Goal: Task Accomplishment & Management: Manage account settings

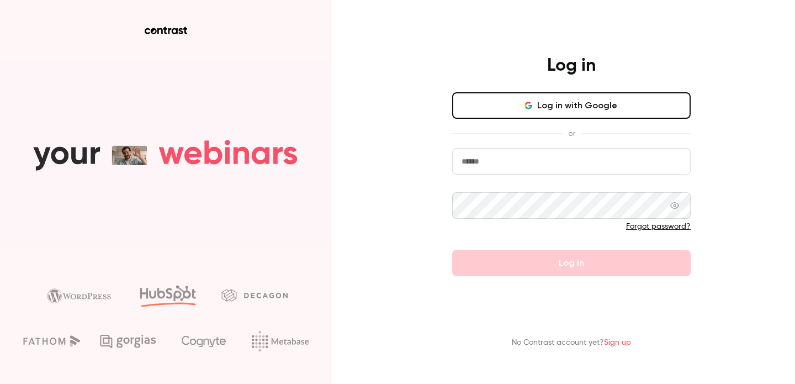
click at [519, 101] on button "Log in with Google" at bounding box center [571, 105] width 239 height 27
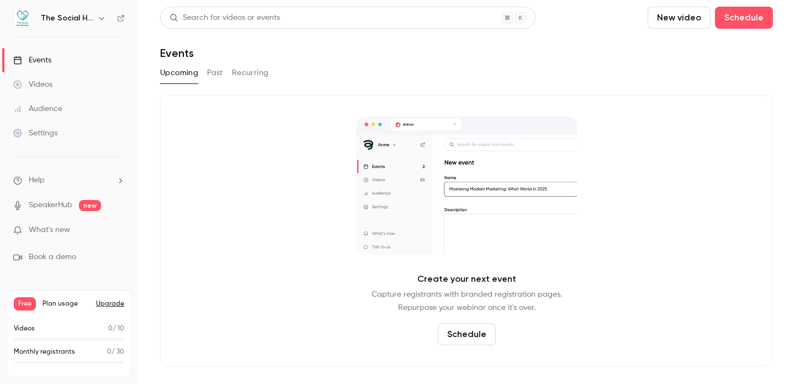
click at [52, 78] on link "Videos" at bounding box center [69, 84] width 138 height 24
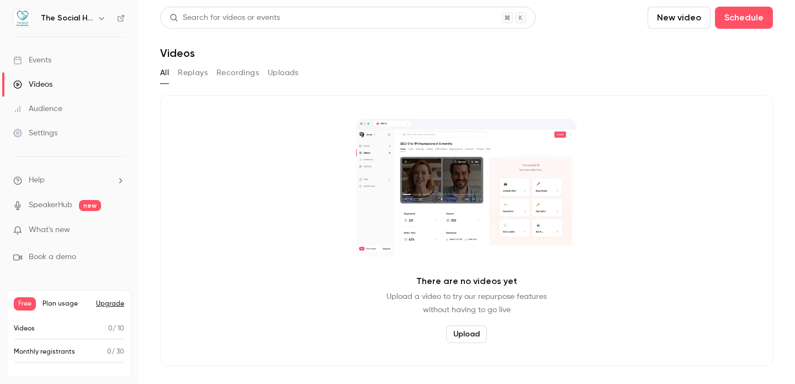
click at [231, 70] on button "Recordings" at bounding box center [237, 73] width 43 height 18
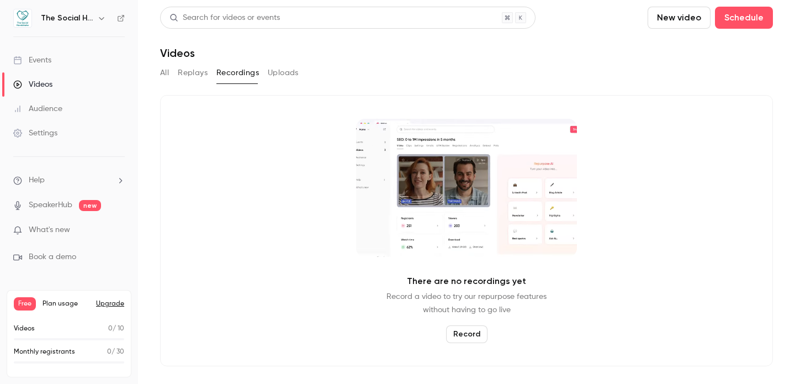
click at [185, 73] on button "Replays" at bounding box center [193, 73] width 30 height 18
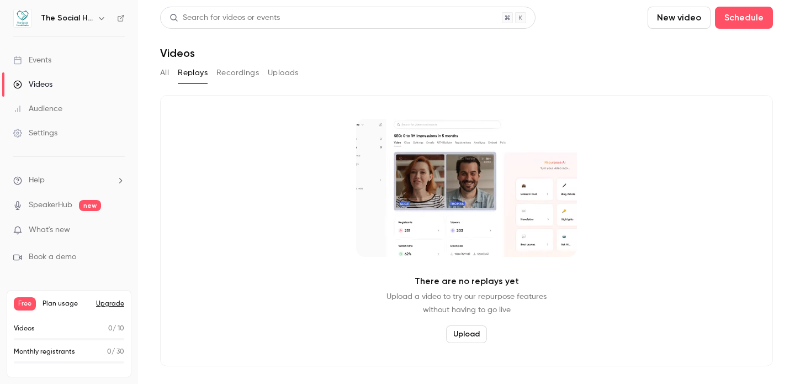
click at [282, 72] on button "Uploads" at bounding box center [283, 73] width 31 height 18
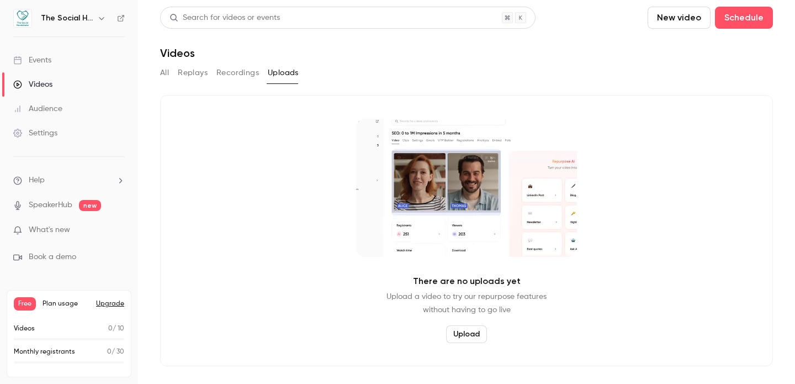
click at [103, 17] on icon "button" at bounding box center [101, 18] width 9 height 9
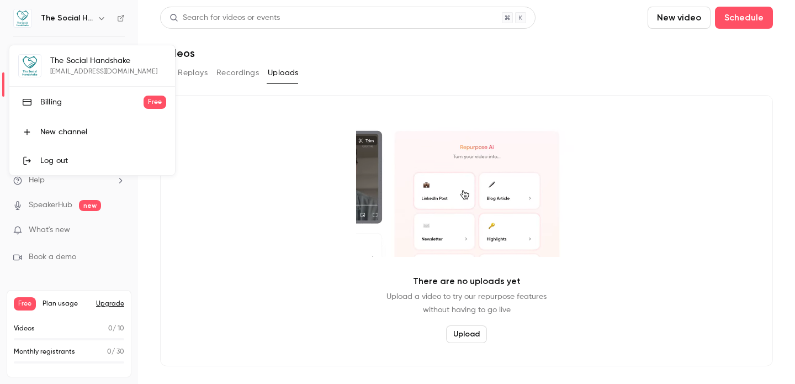
click at [221, 194] on div at bounding box center [397, 192] width 795 height 384
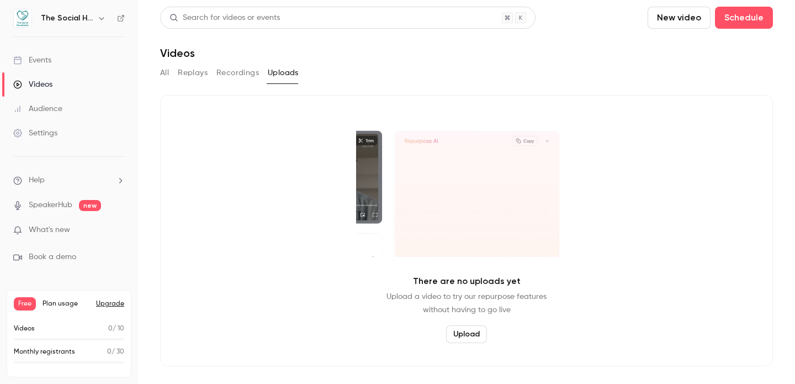
click at [47, 61] on div "Events" at bounding box center [32, 60] width 38 height 11
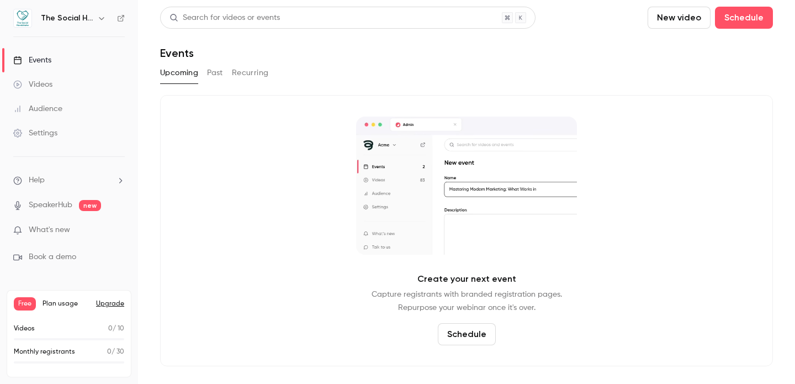
click at [219, 72] on button "Past" at bounding box center [215, 73] width 16 height 18
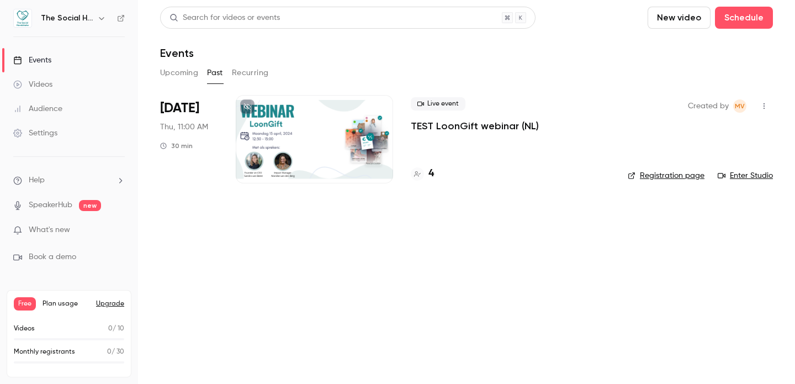
click at [96, 15] on button "button" at bounding box center [101, 18] width 13 height 13
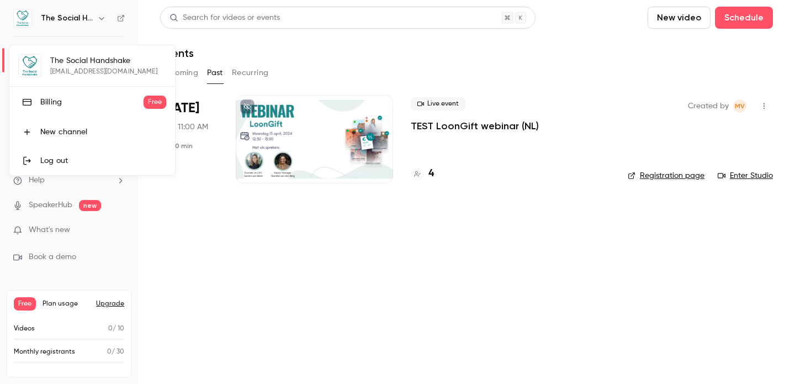
click at [66, 152] on link "Log out" at bounding box center [92, 160] width 166 height 29
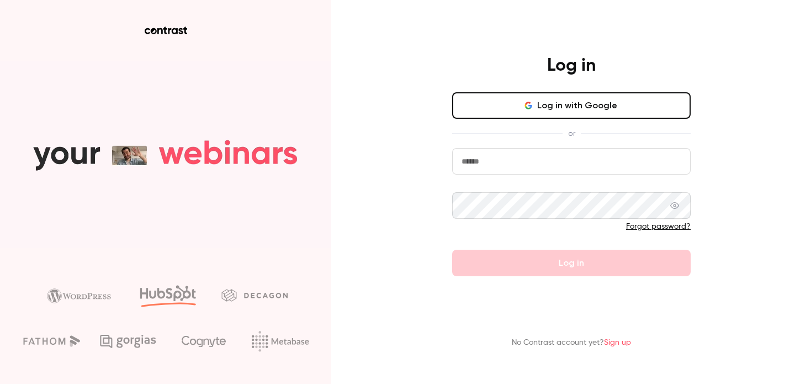
click at [565, 110] on button "Log in with Google" at bounding box center [571, 105] width 239 height 27
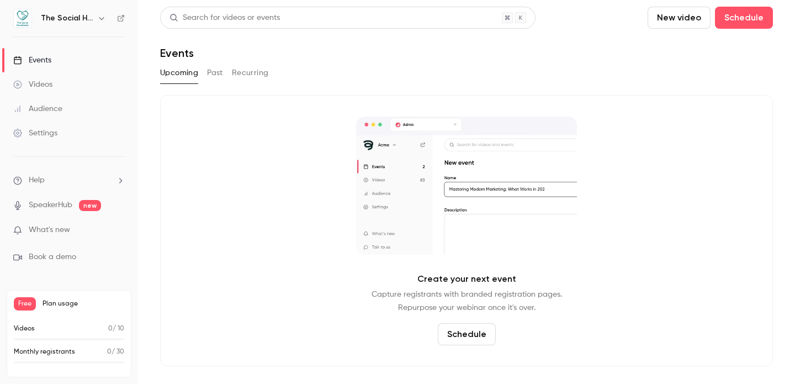
click at [221, 74] on button "Past" at bounding box center [215, 73] width 16 height 18
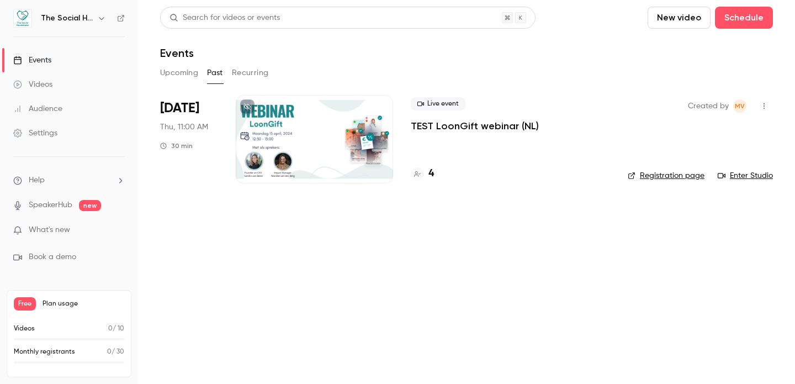
click at [46, 129] on div "Settings" at bounding box center [35, 133] width 44 height 11
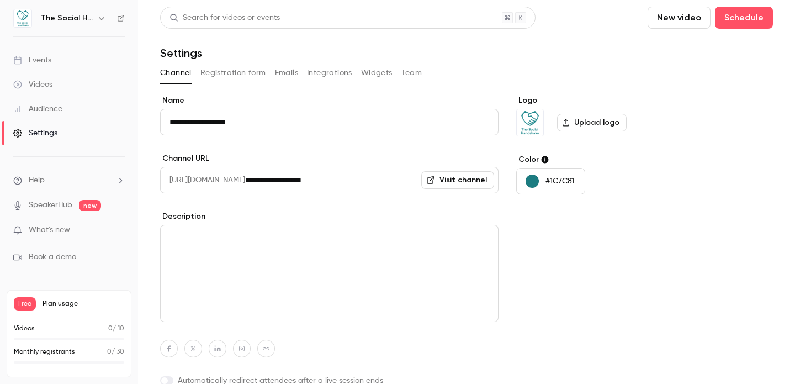
click at [46, 129] on div "Settings" at bounding box center [35, 133] width 44 height 11
click at [404, 74] on button "Team" at bounding box center [411, 73] width 21 height 18
